Goal: Find specific page/section: Find specific page/section

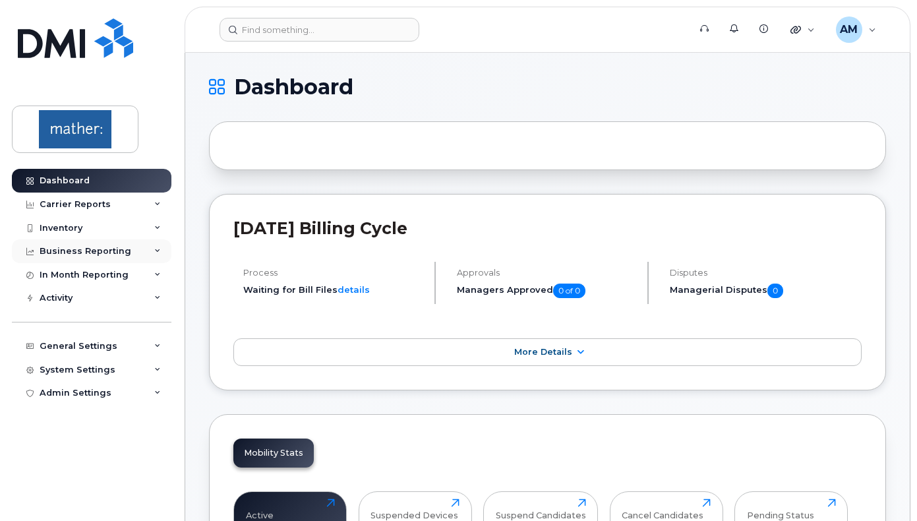
click at [121, 254] on div "Business Reporting" at bounding box center [86, 251] width 92 height 11
click at [74, 237] on div "Inventory" at bounding box center [92, 228] width 160 height 24
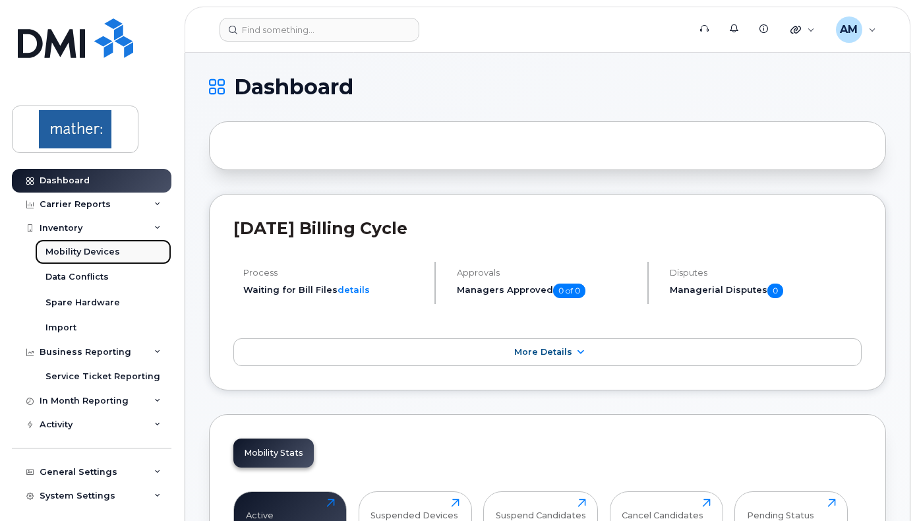
click at [89, 253] on div "Mobility Devices" at bounding box center [83, 252] width 75 height 12
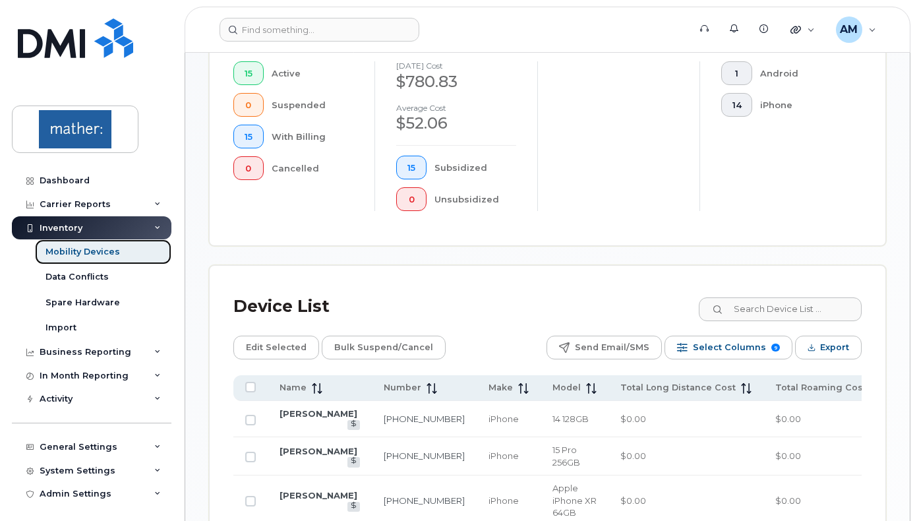
scroll to position [697, 0]
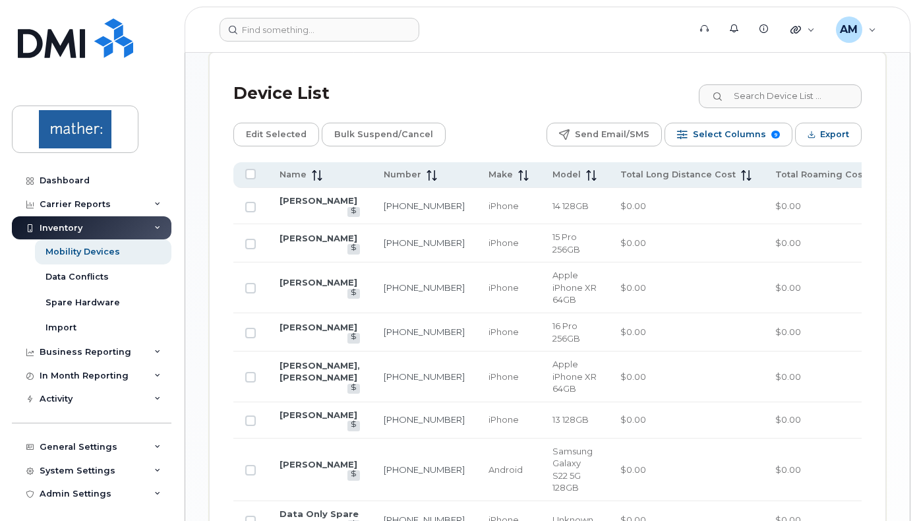
click at [385, 213] on td "[PHONE_NUMBER]" at bounding box center [424, 206] width 105 height 36
drag, startPoint x: 385, startPoint y: 213, endPoint x: 303, endPoint y: 212, distance: 82.5
click at [381, 213] on td "[PHONE_NUMBER]" at bounding box center [424, 206] width 105 height 36
click at [301, 206] on link "[PERSON_NAME]" at bounding box center [319, 200] width 78 height 11
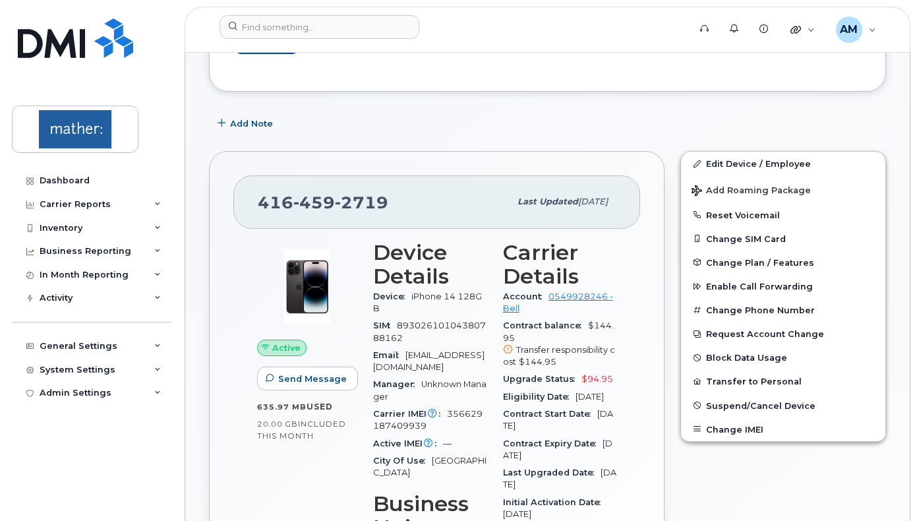
scroll to position [159, 0]
click at [131, 228] on div "Inventory" at bounding box center [92, 228] width 160 height 24
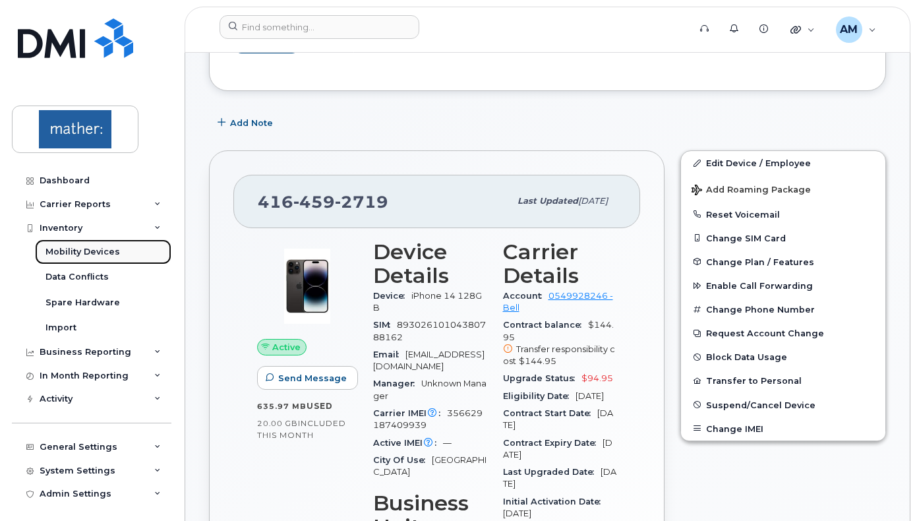
click at [97, 256] on div "Mobility Devices" at bounding box center [83, 252] width 75 height 12
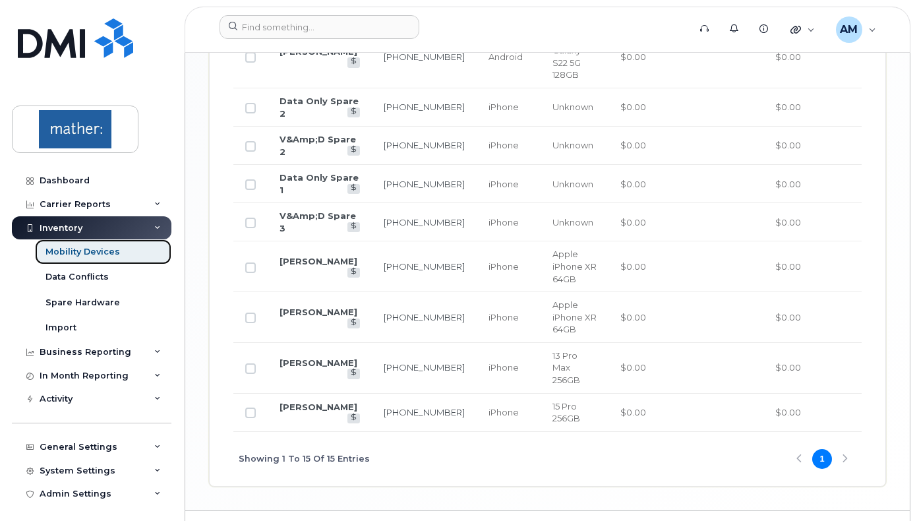
scroll to position [1136, 0]
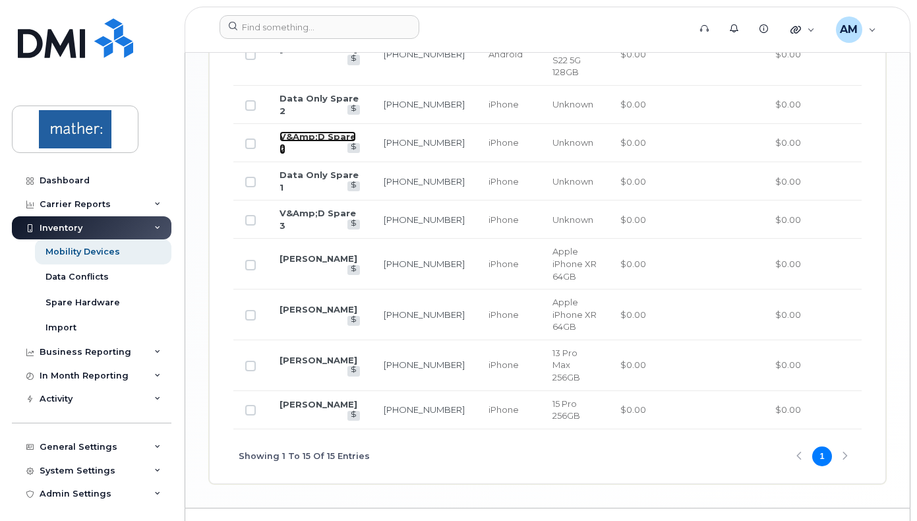
click at [301, 142] on link "V&Amp;D Spare 2" at bounding box center [318, 142] width 77 height 23
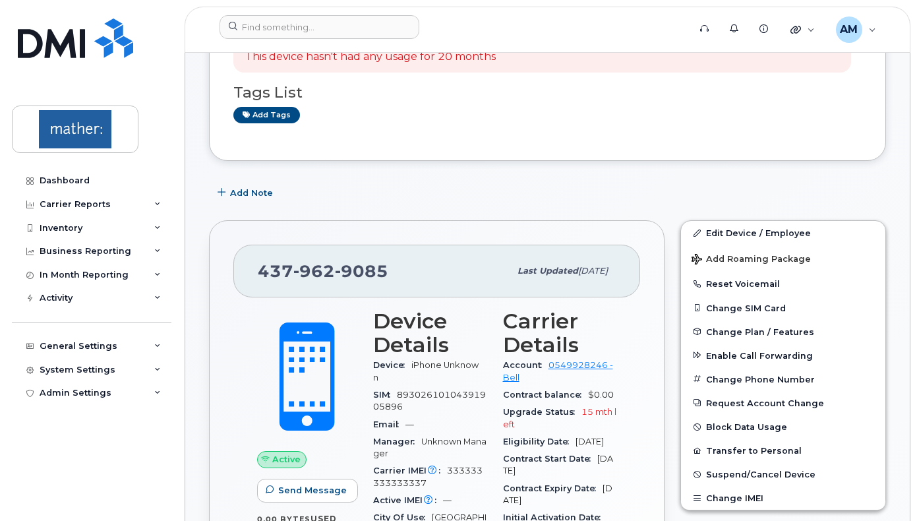
scroll to position [272, 0]
